Goal: Check status: Check status

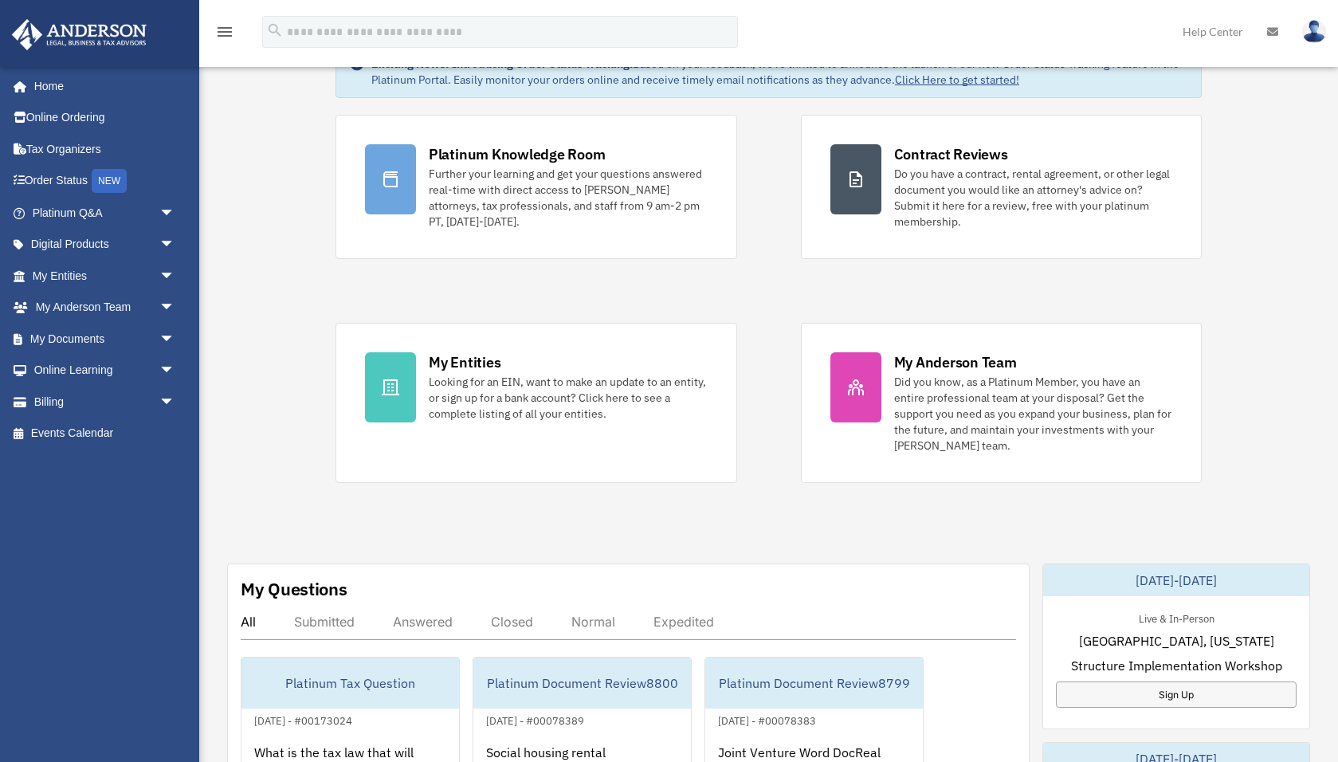
scroll to position [97, 0]
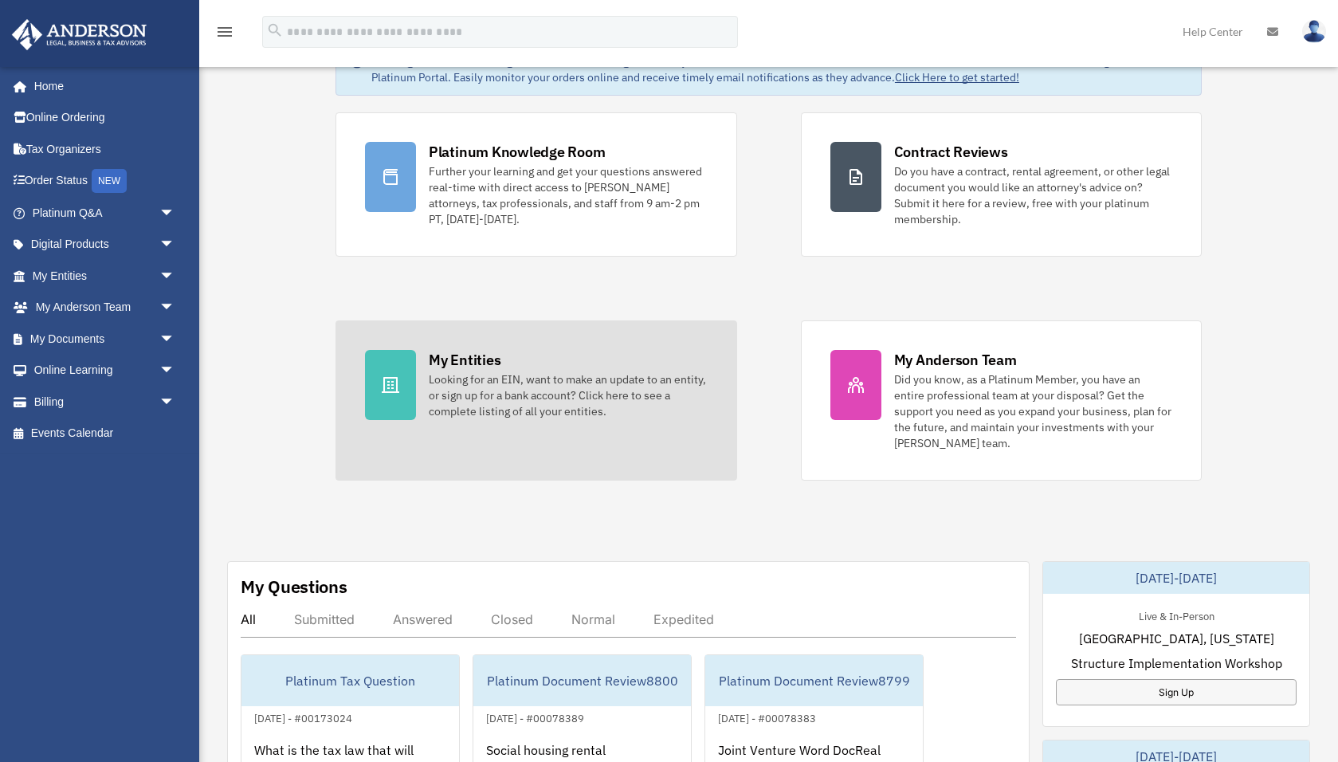
click at [543, 398] on div "Looking for an EIN, want to make an update to an entity, or sign up for a bank …" at bounding box center [568, 395] width 279 height 48
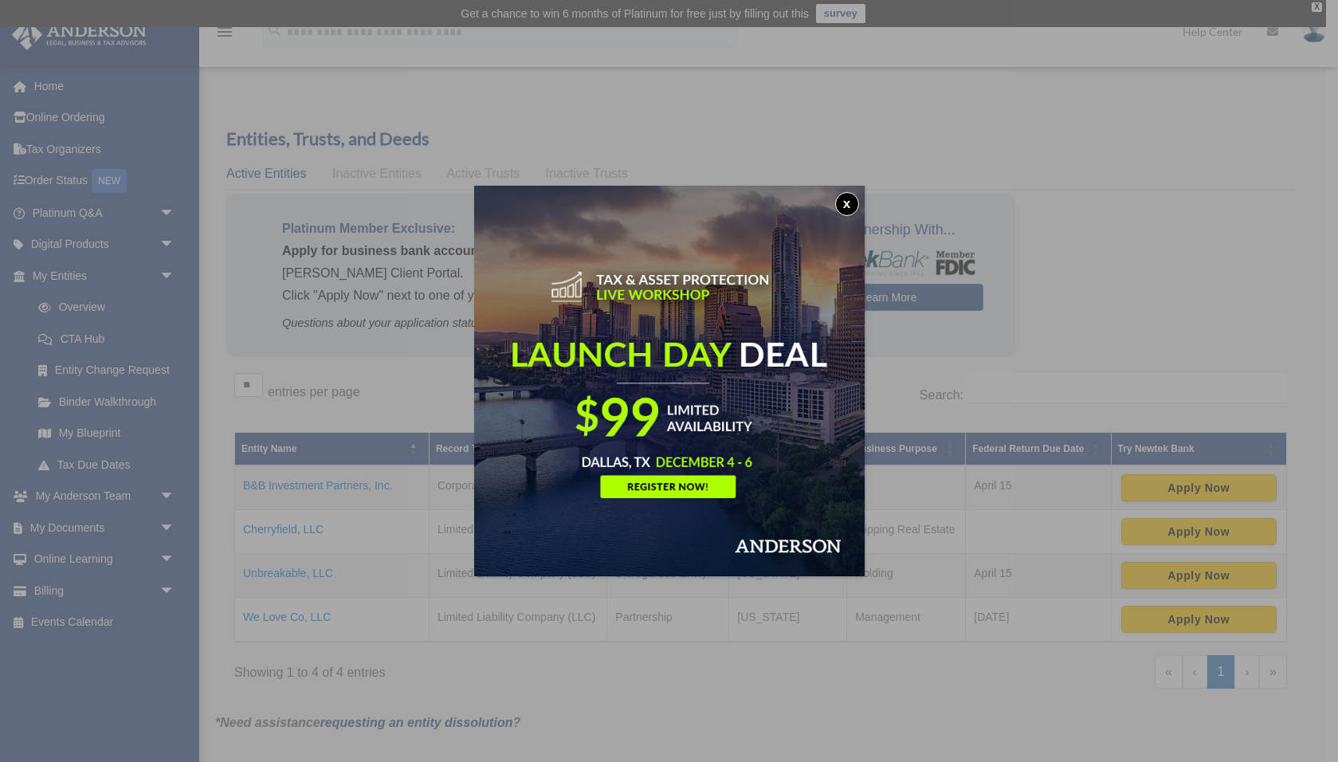
click at [843, 202] on button "x" at bounding box center [847, 204] width 24 height 24
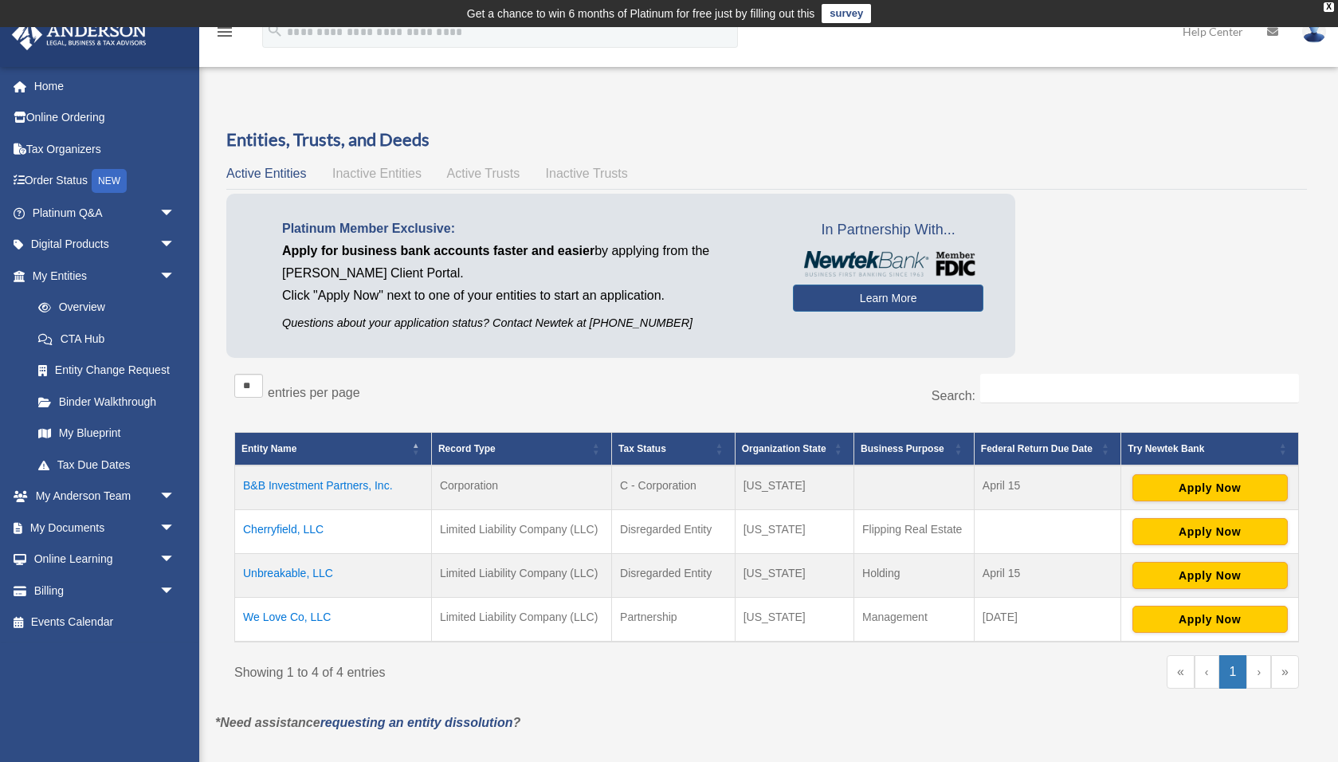
click at [300, 529] on td "Cherryfield, LLC" at bounding box center [333, 532] width 197 height 44
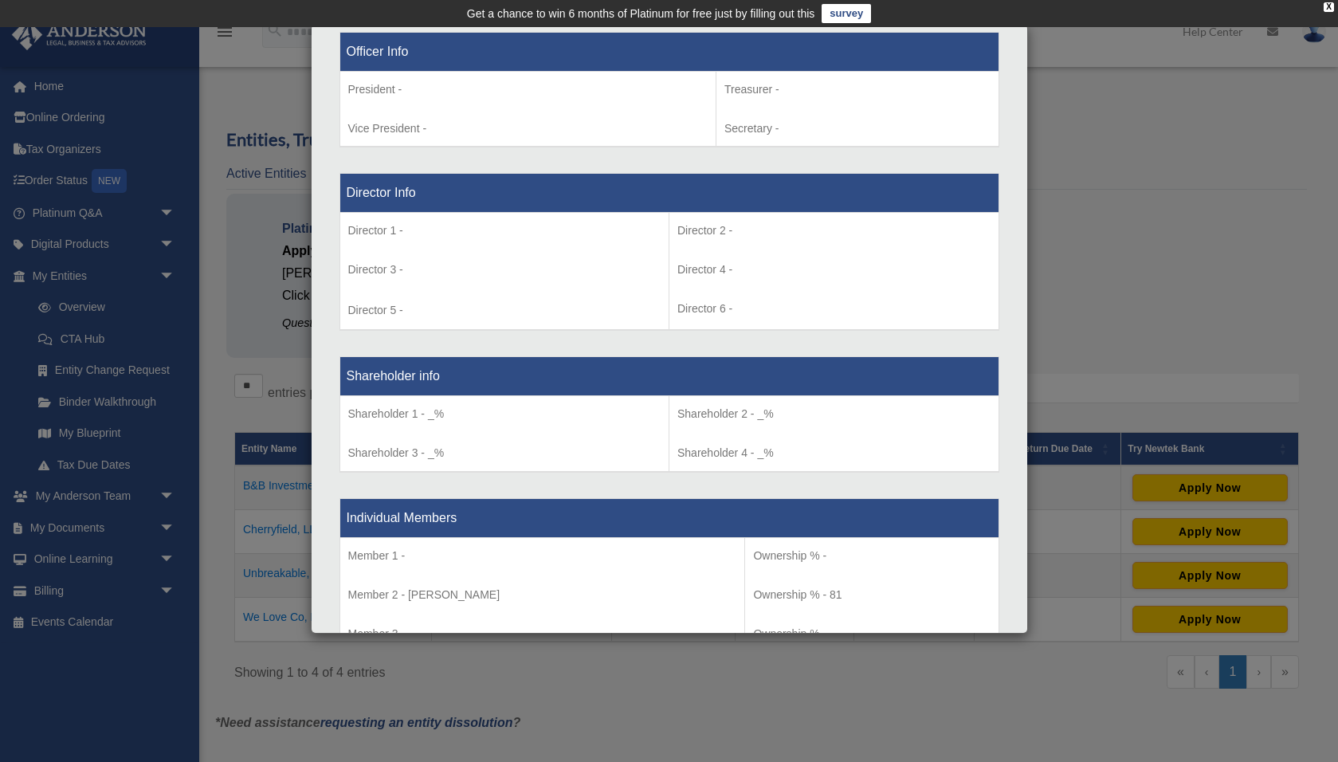
scroll to position [1551, 0]
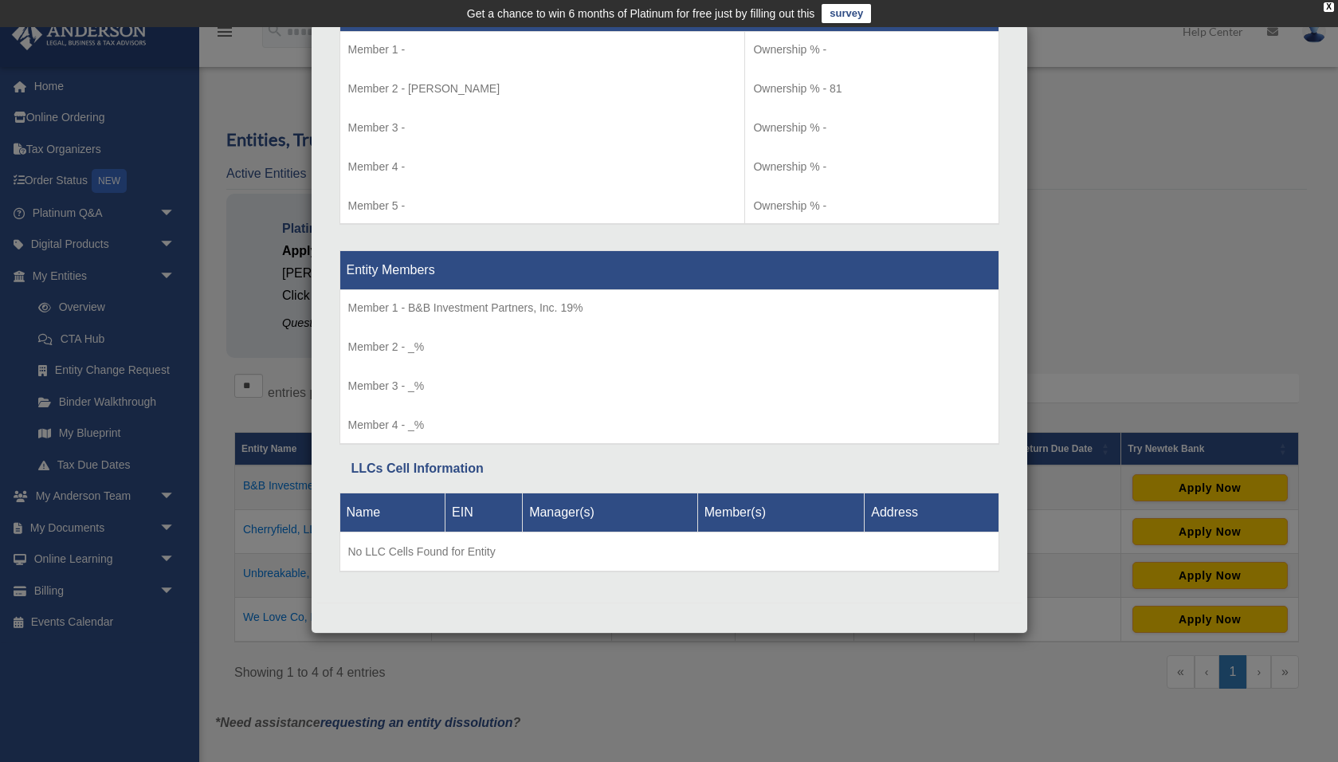
click at [1074, 148] on div "Details × Articles Sent Organizational Date" at bounding box center [669, 381] width 1338 height 762
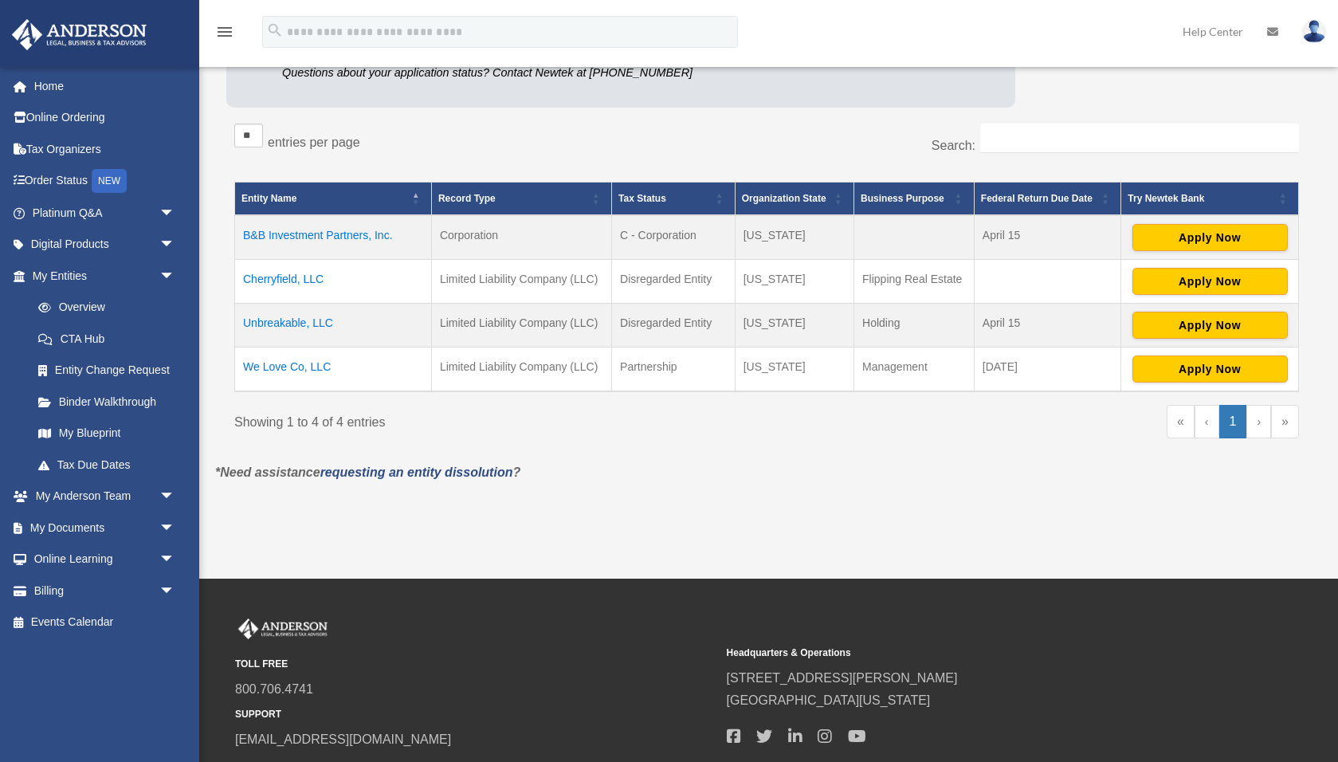
scroll to position [252, 0]
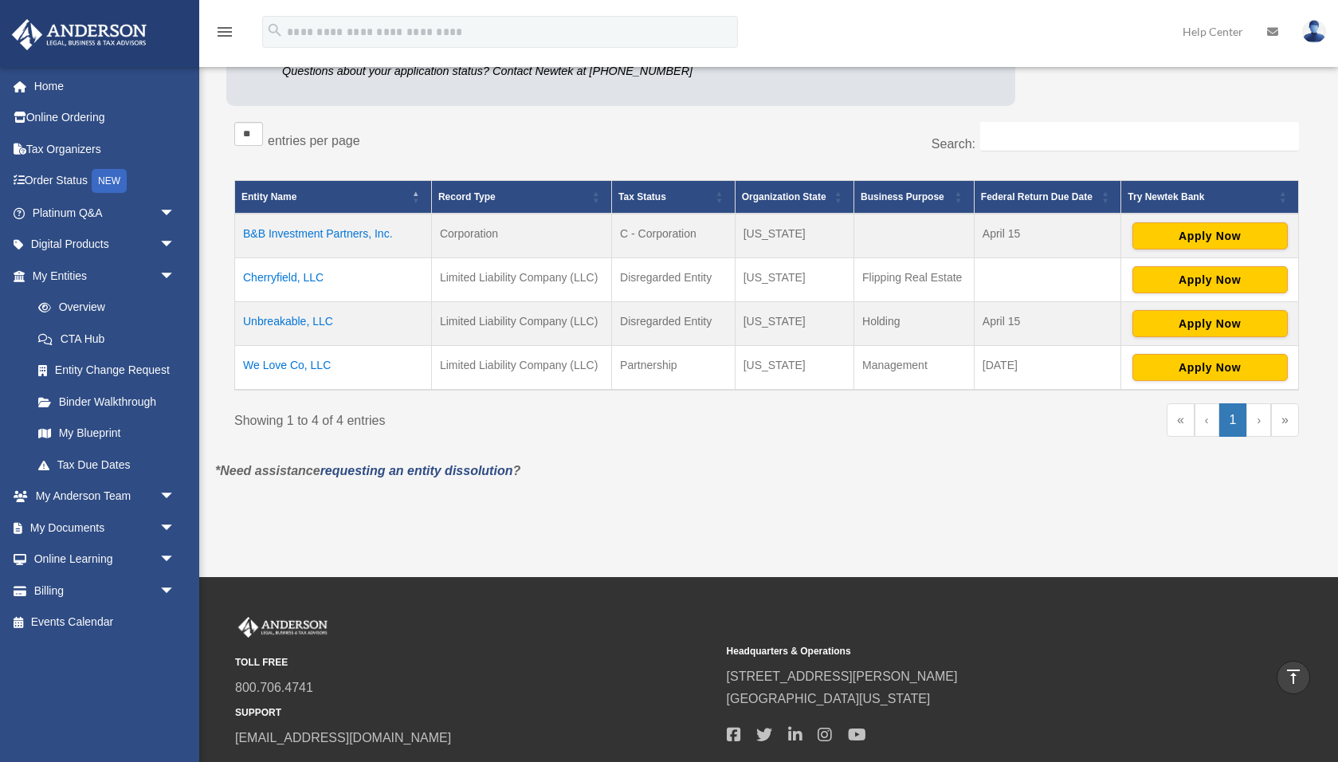
click at [291, 272] on td "Cherryfield, LLC" at bounding box center [333, 280] width 197 height 44
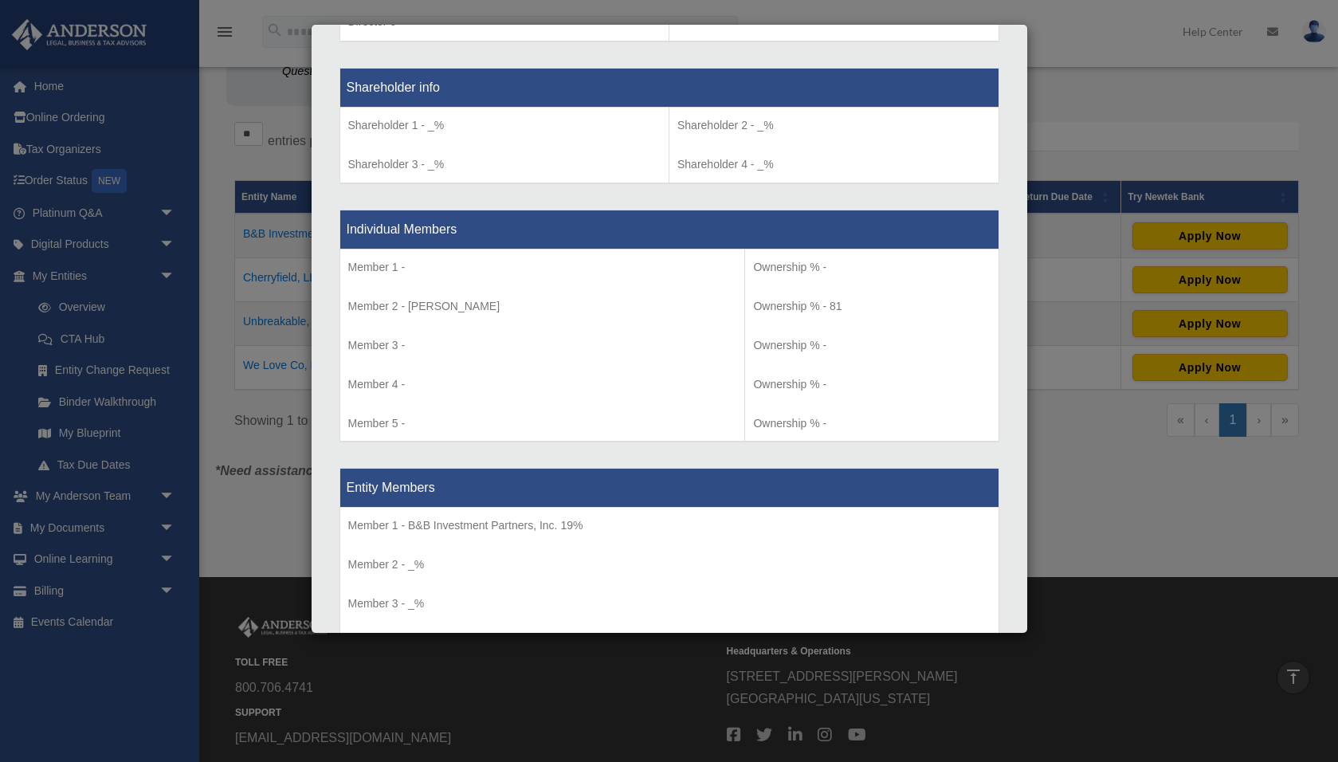
scroll to position [1551, 0]
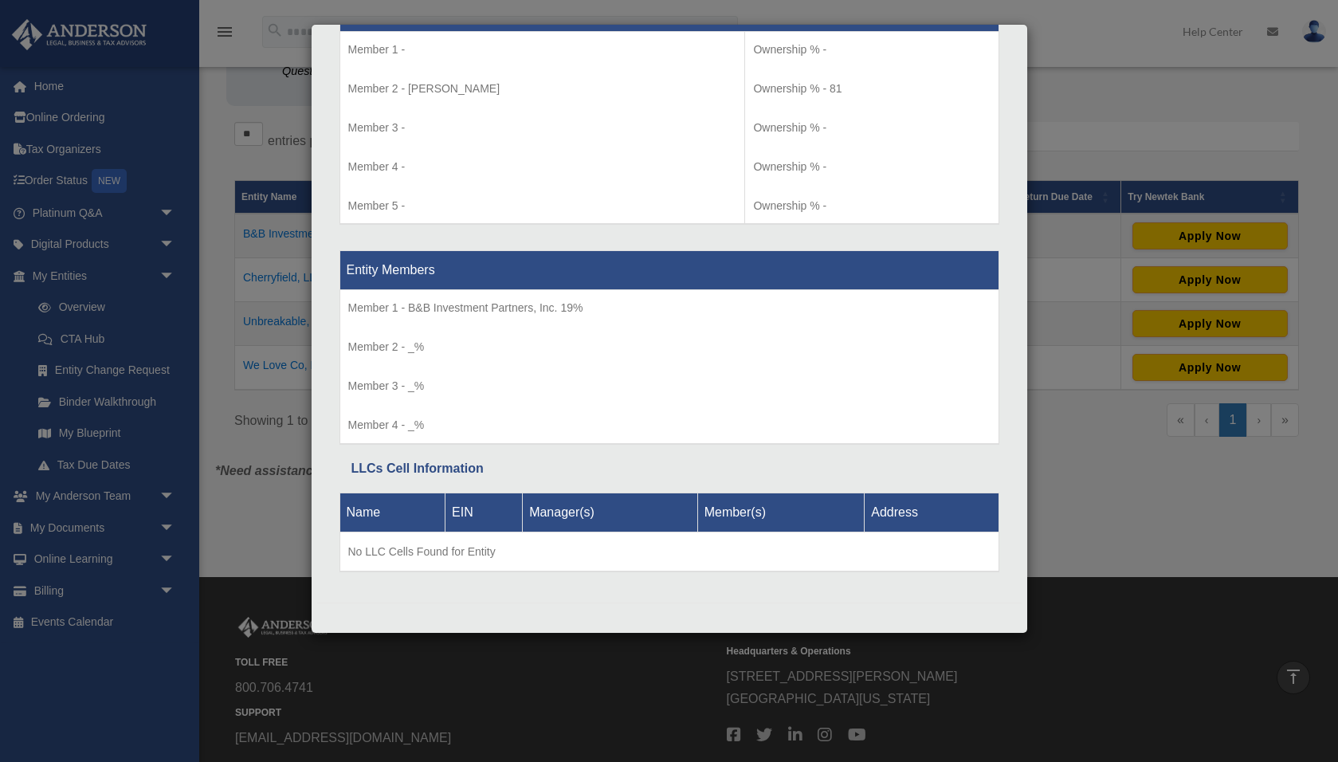
click at [292, 405] on div "Details × Articles Sent Organizational Date" at bounding box center [669, 381] width 1338 height 762
